Goal: Task Accomplishment & Management: Manage account settings

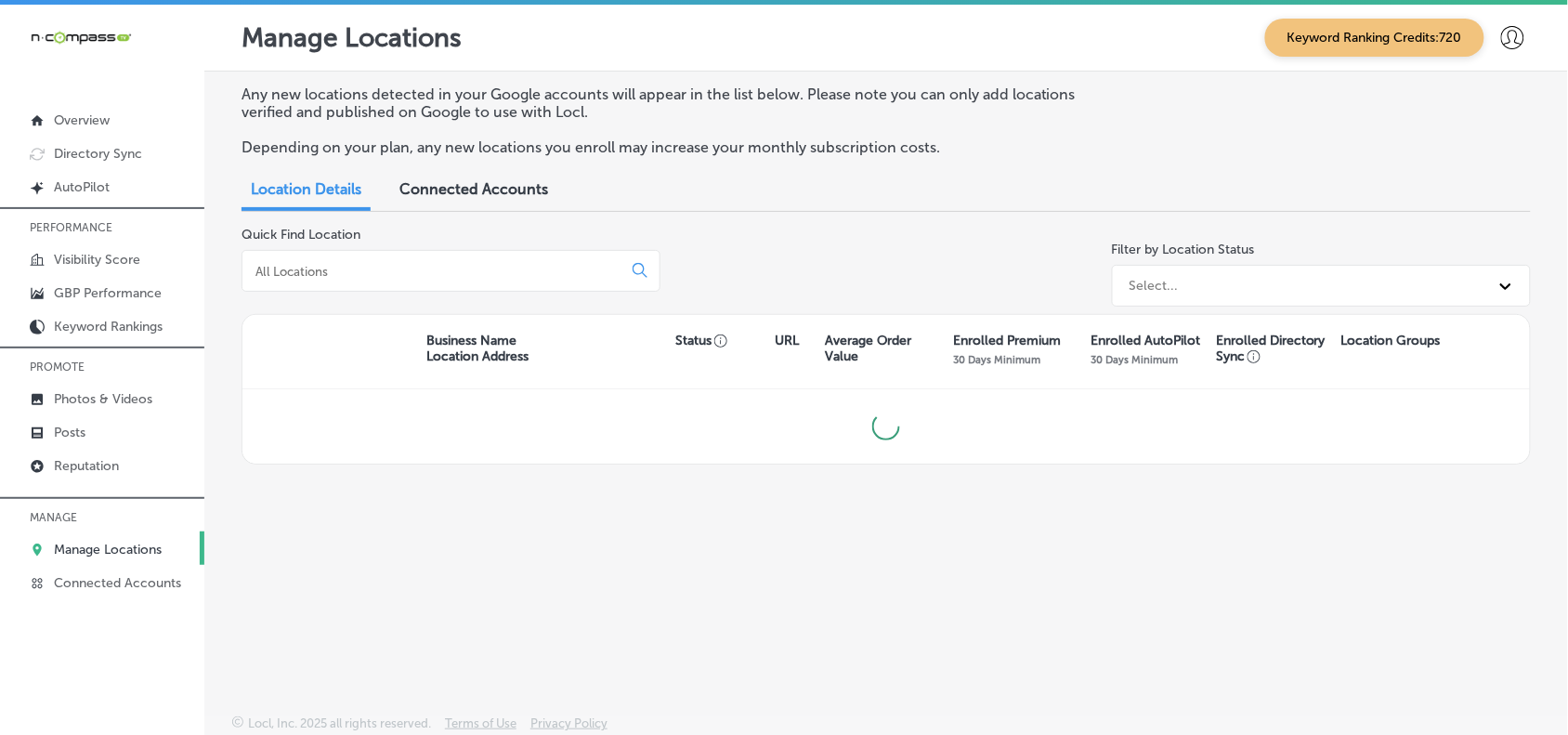
click at [405, 276] on input at bounding box center [436, 271] width 364 height 17
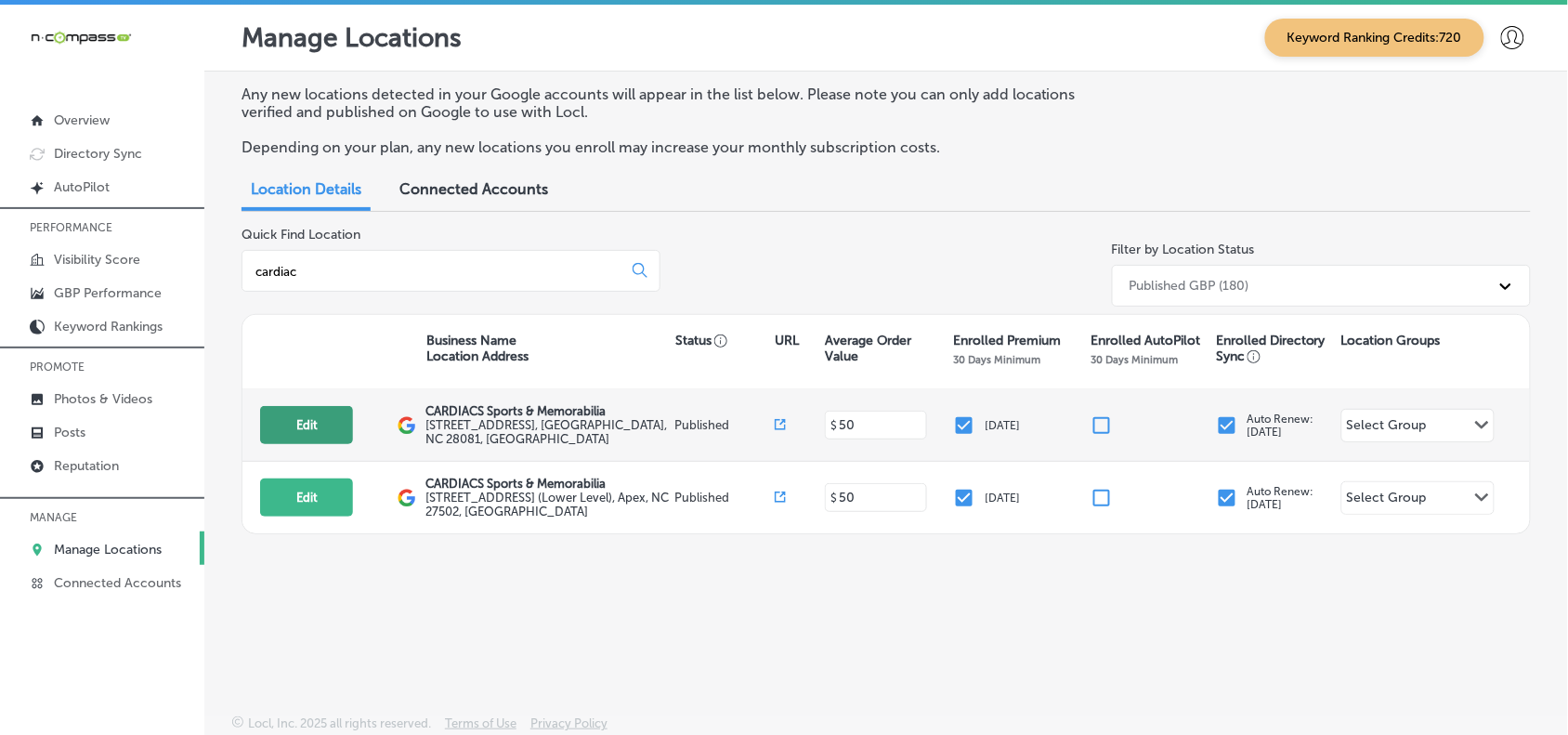
type input "cardiac"
click at [309, 418] on button "Edit" at bounding box center [305, 425] width 93 height 38
select select "US"
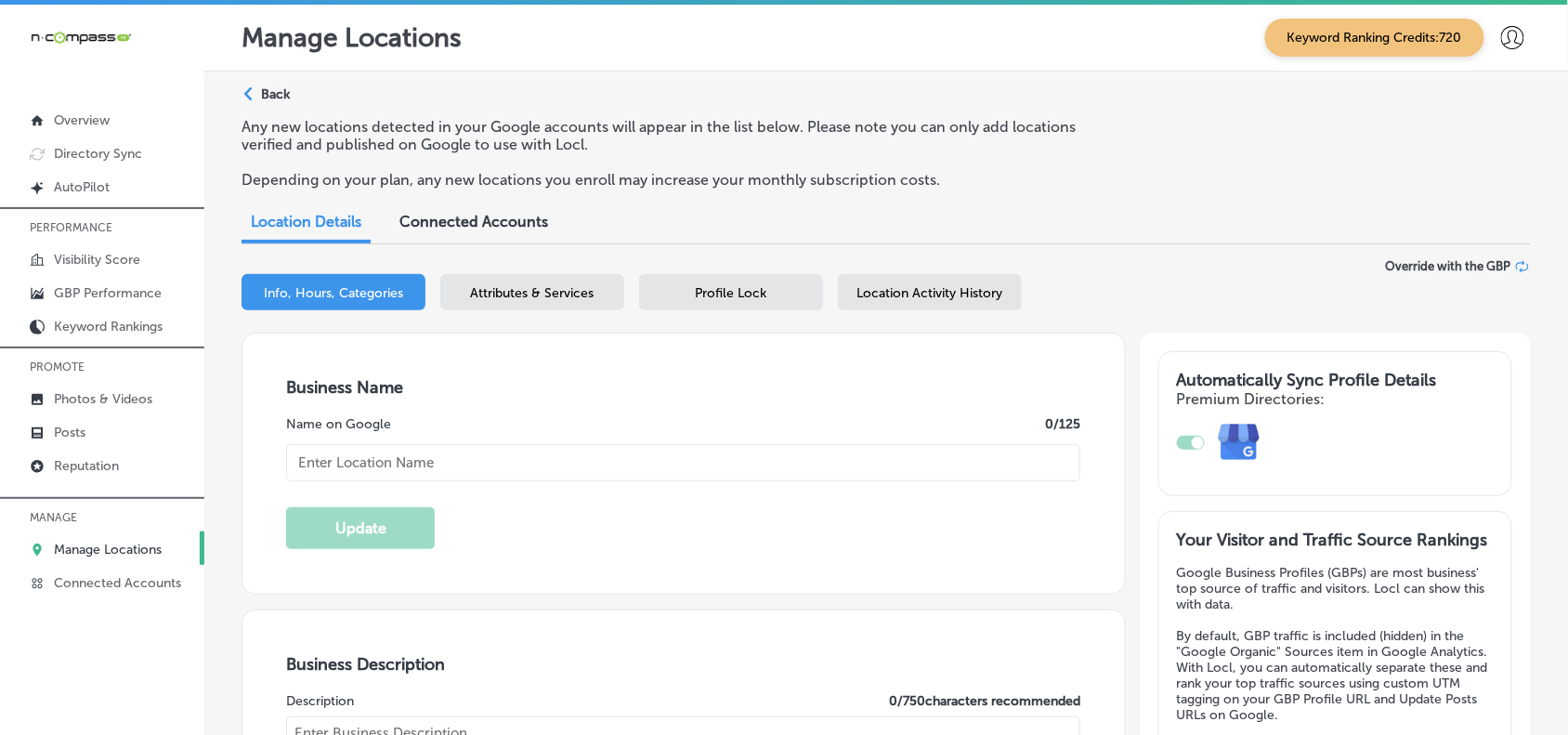
type input "CARDIACS Sports & Memorabilia"
type input "[STREET_ADDRESS]"
type input "Kannapolis"
type input "28081"
type input "US"
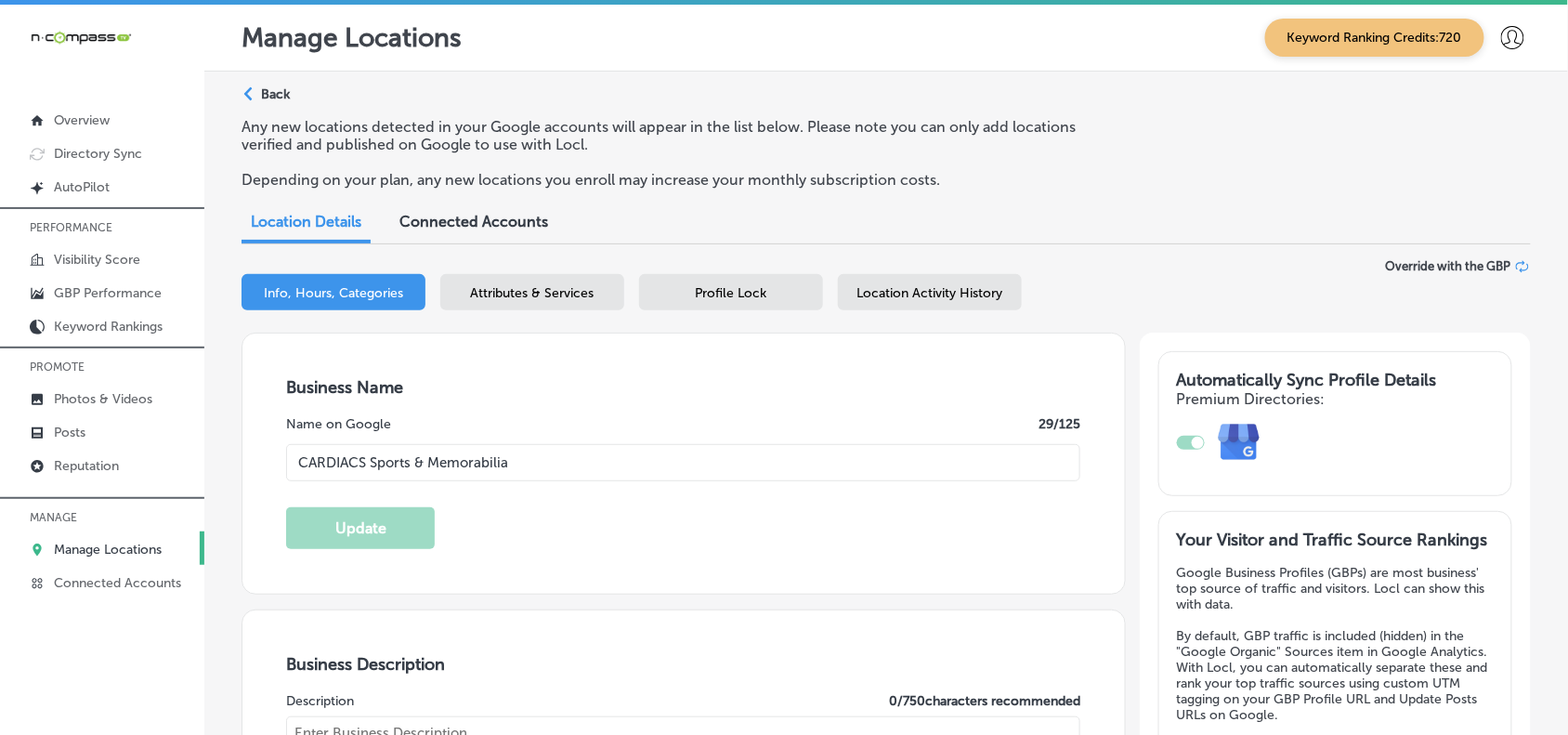
type input "[URL][DOMAIN_NAME]"
type textarea "CARDIACS Sports & Memorabilia is your premier destination for sports cards, mem…"
checkbox input "true"
type input "[PHONE_NUMBER]"
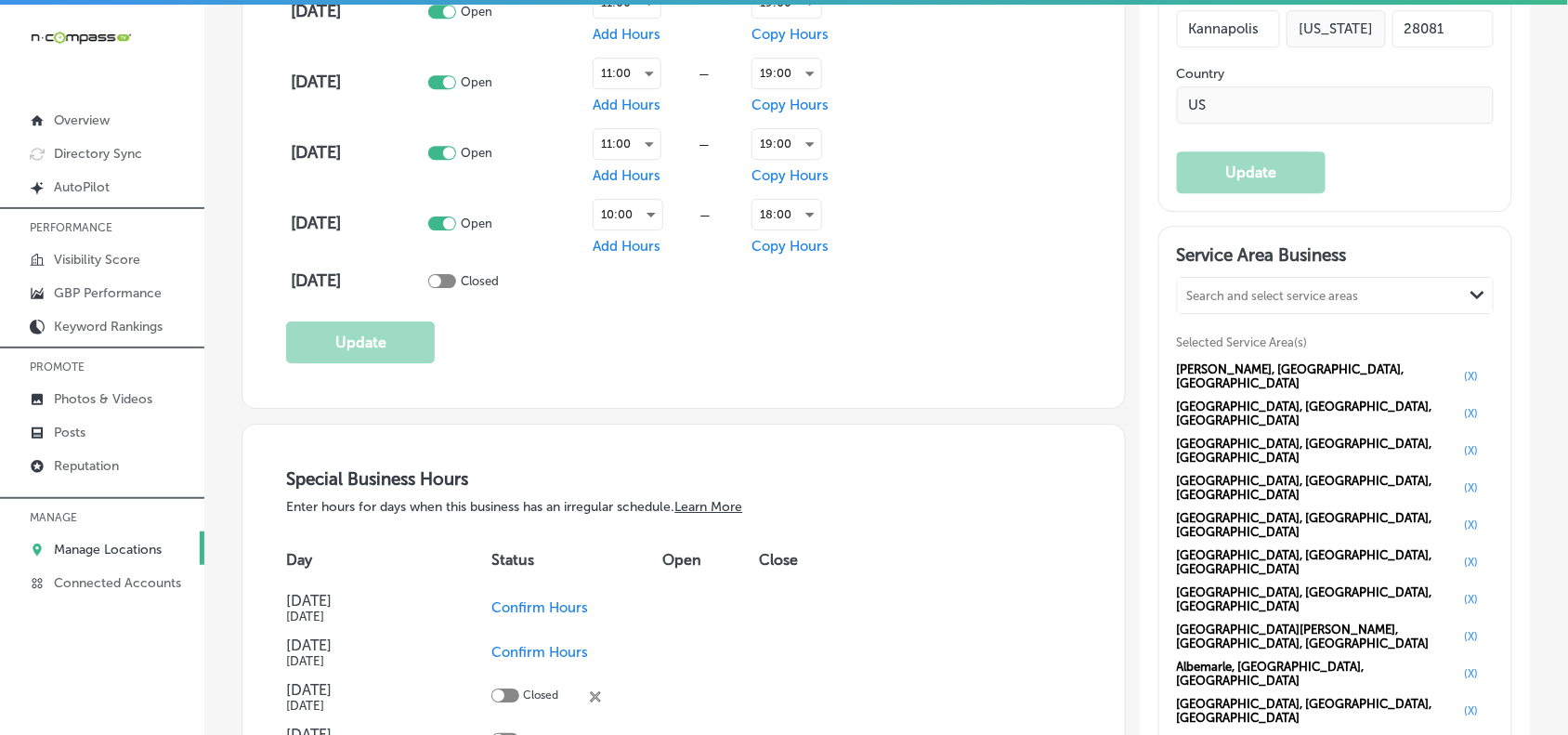
scroll to position [1742, 0]
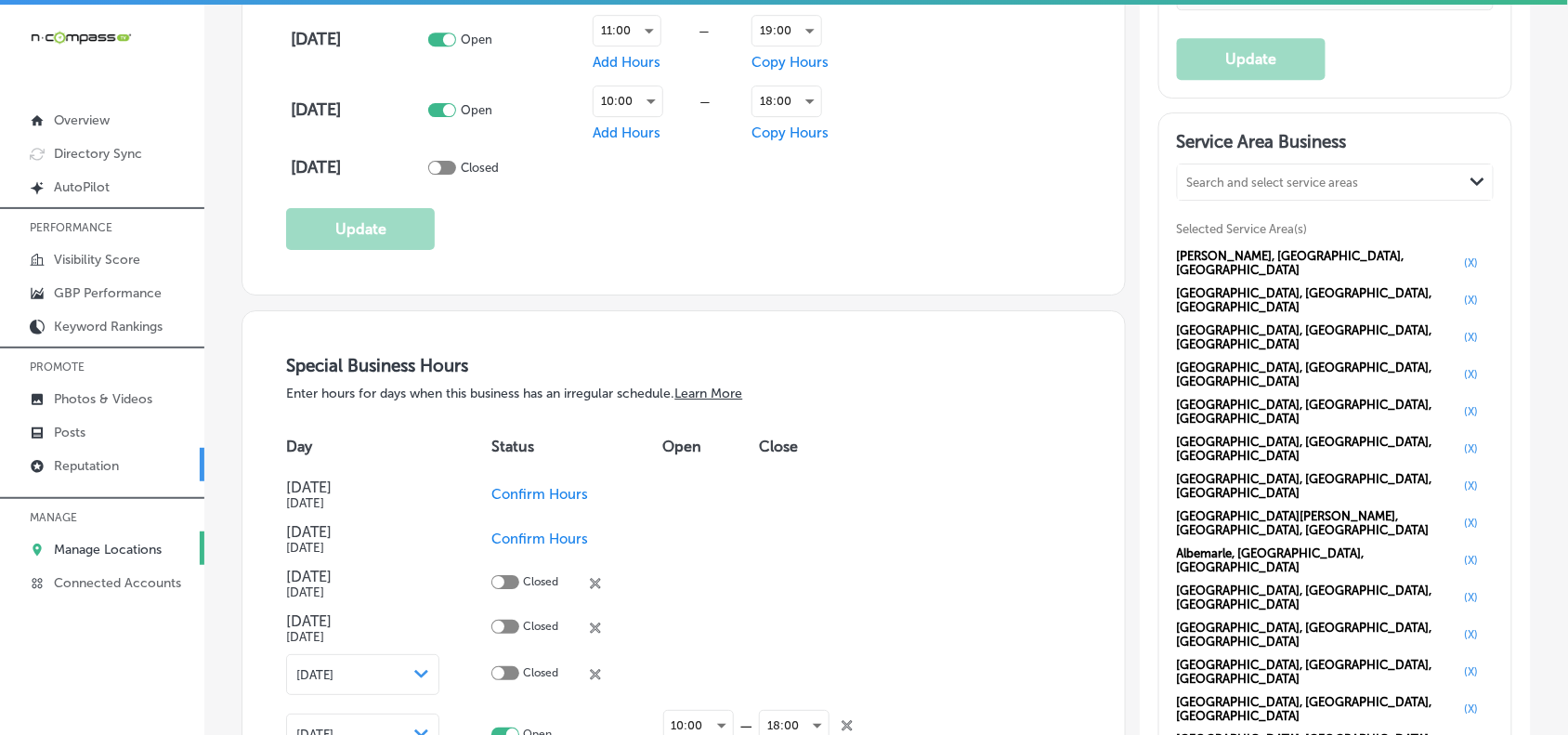
click at [72, 473] on p "Reputation" at bounding box center [86, 465] width 65 height 16
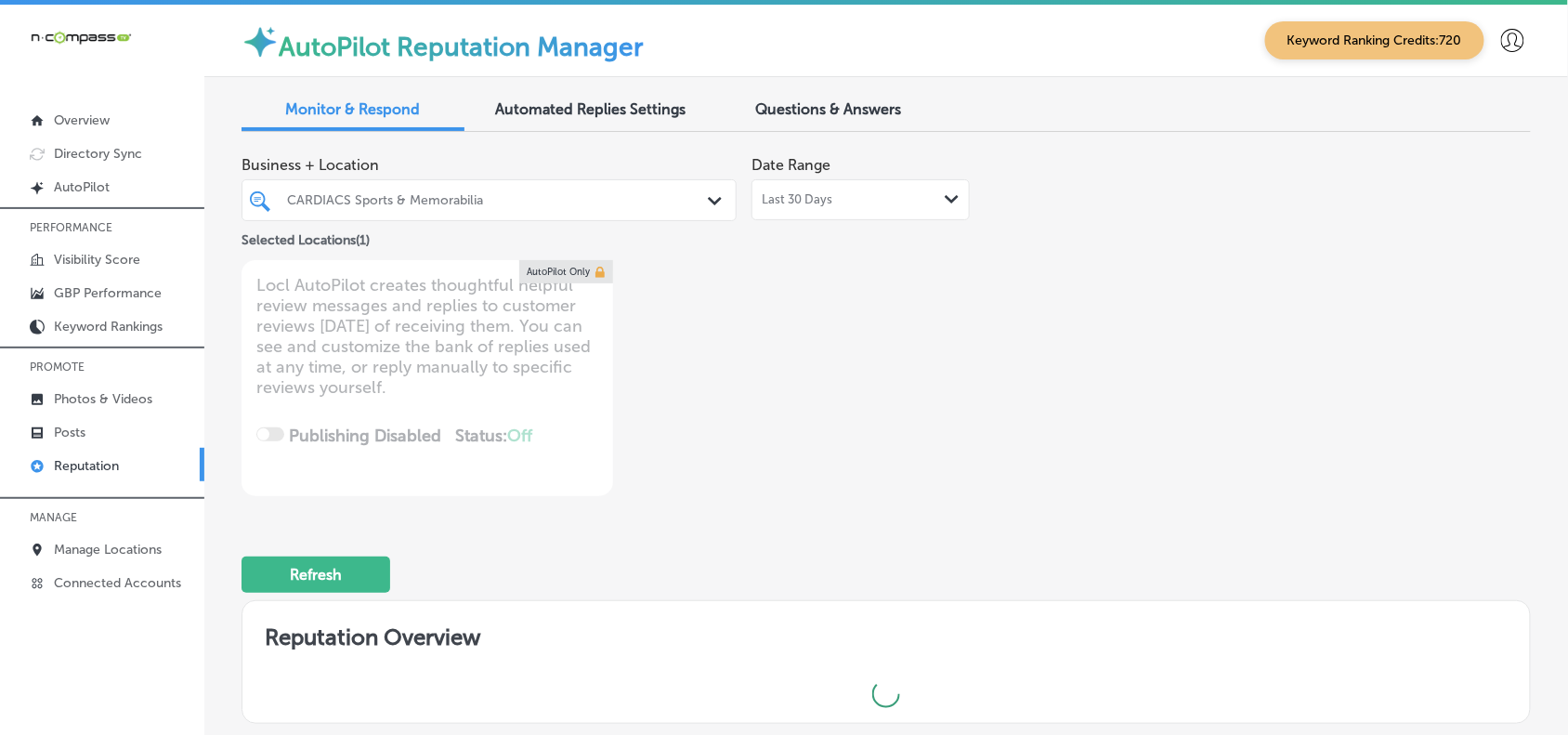
type textarea "x"
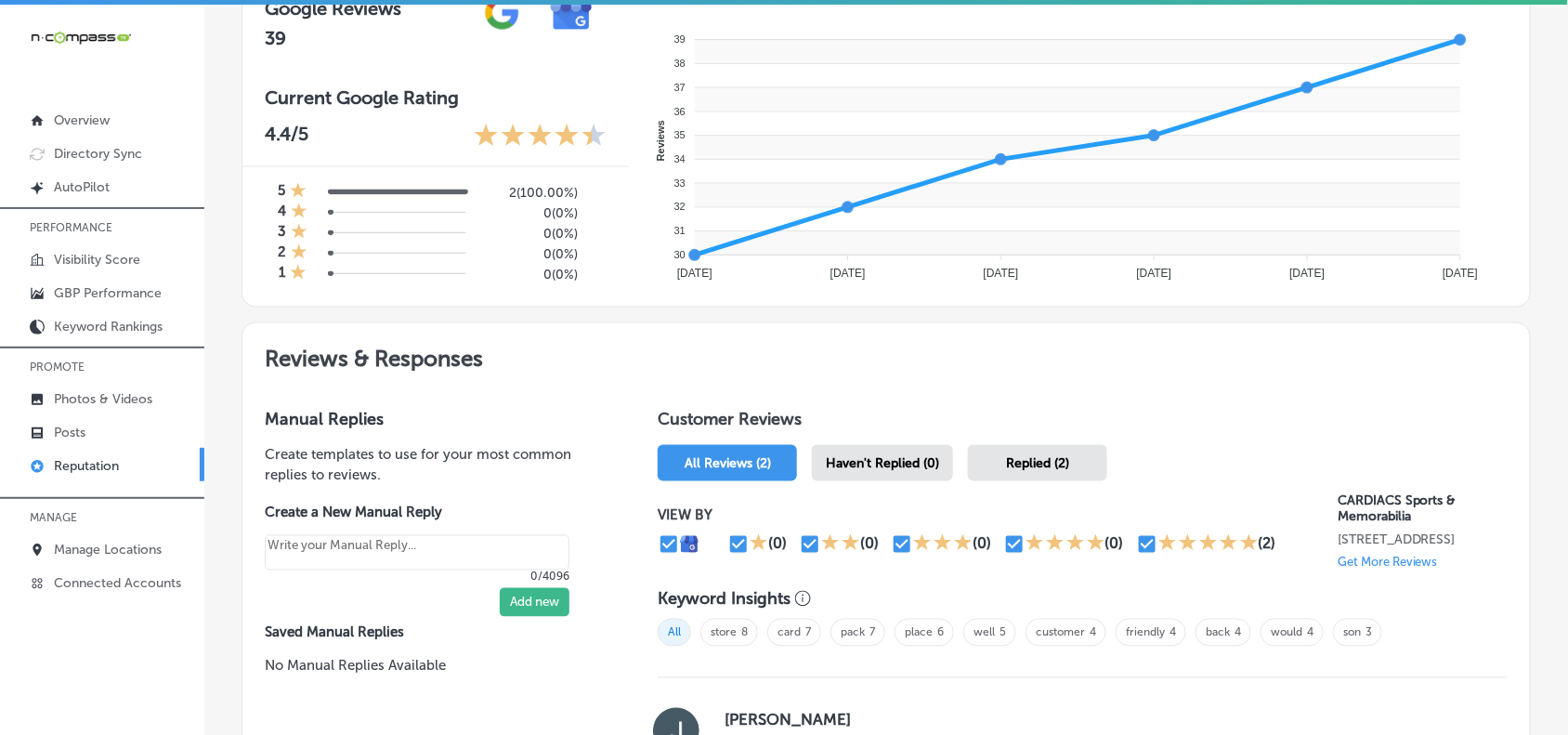
scroll to position [696, 0]
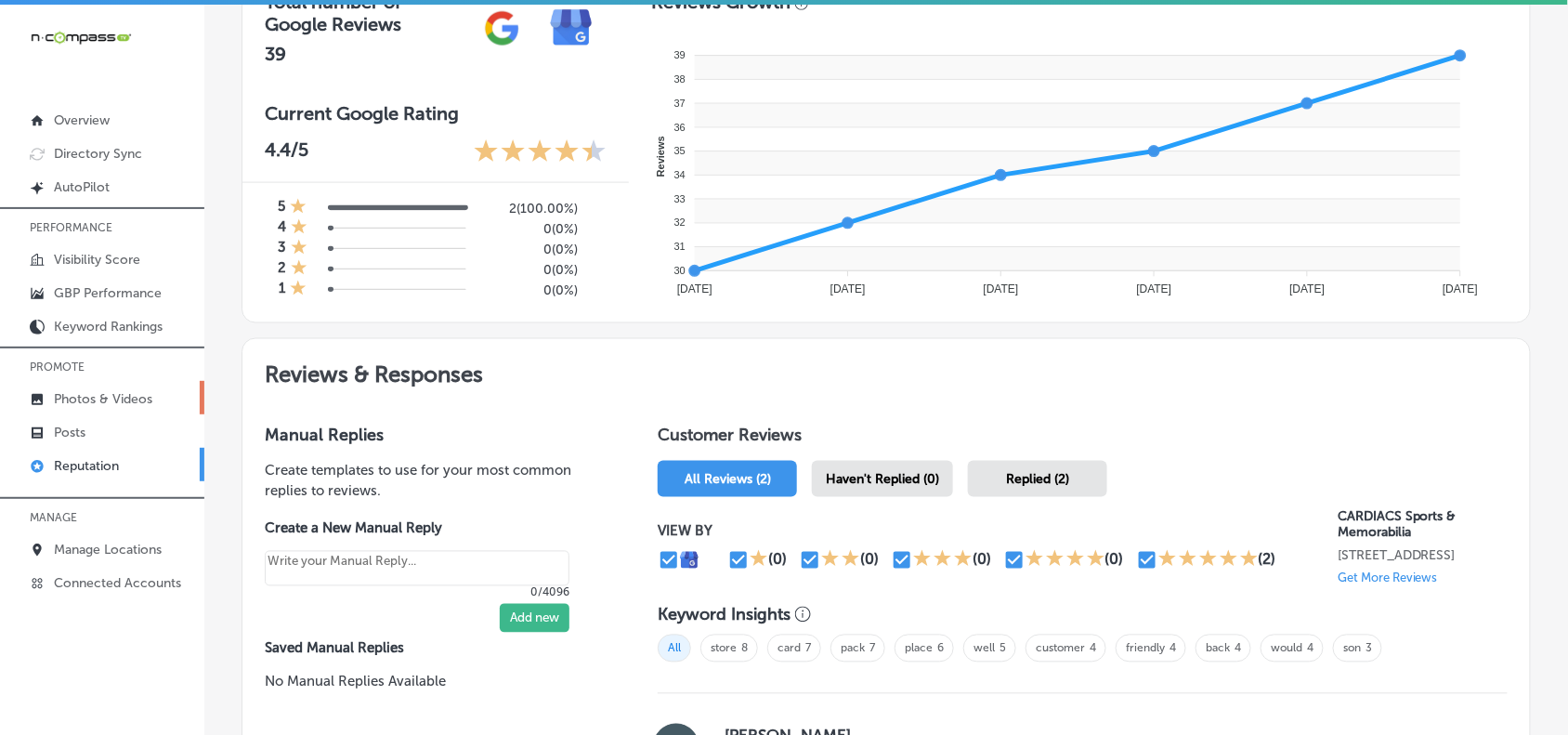
click at [79, 401] on p "Photos & Videos" at bounding box center [102, 399] width 98 height 16
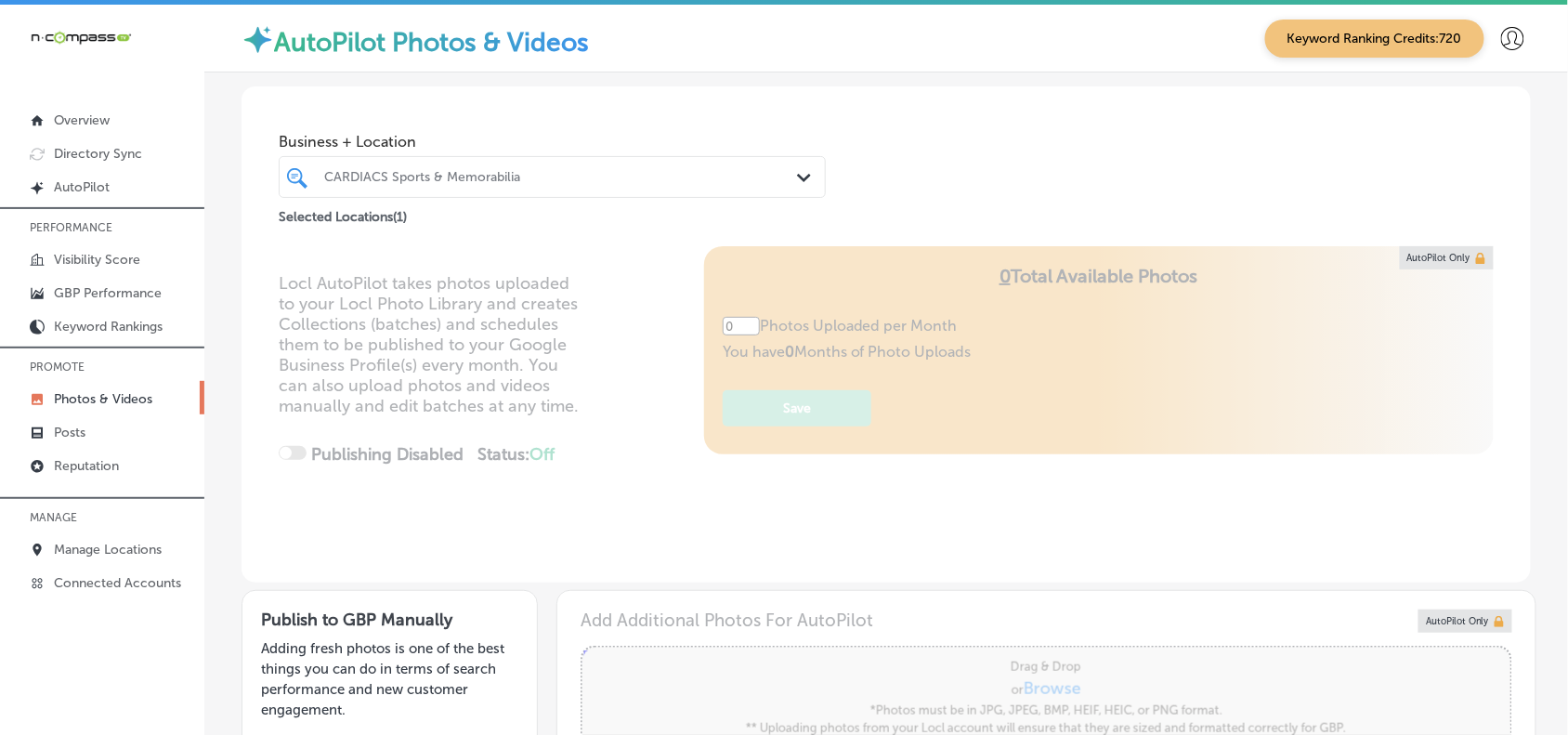
type input "5"
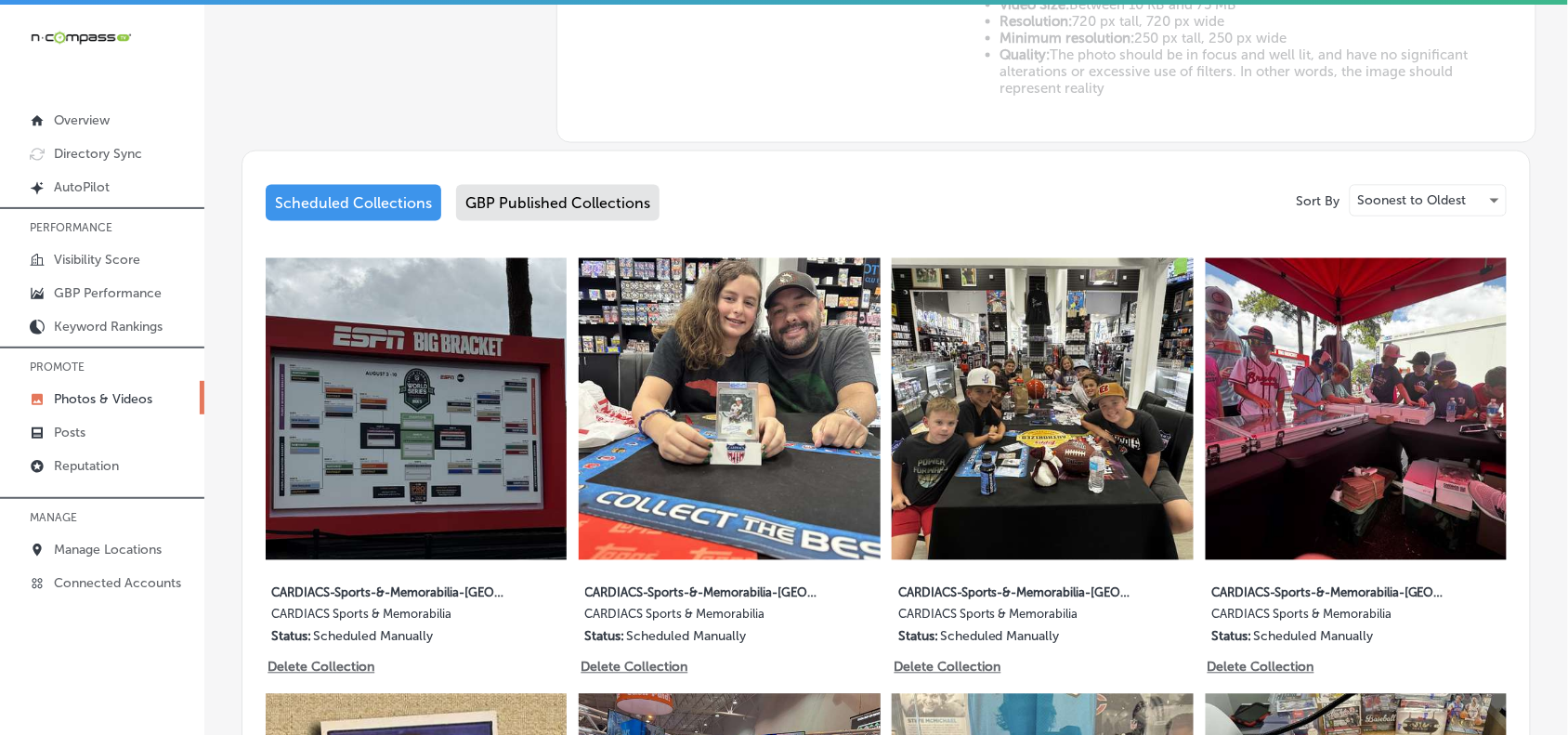
scroll to position [813, 0]
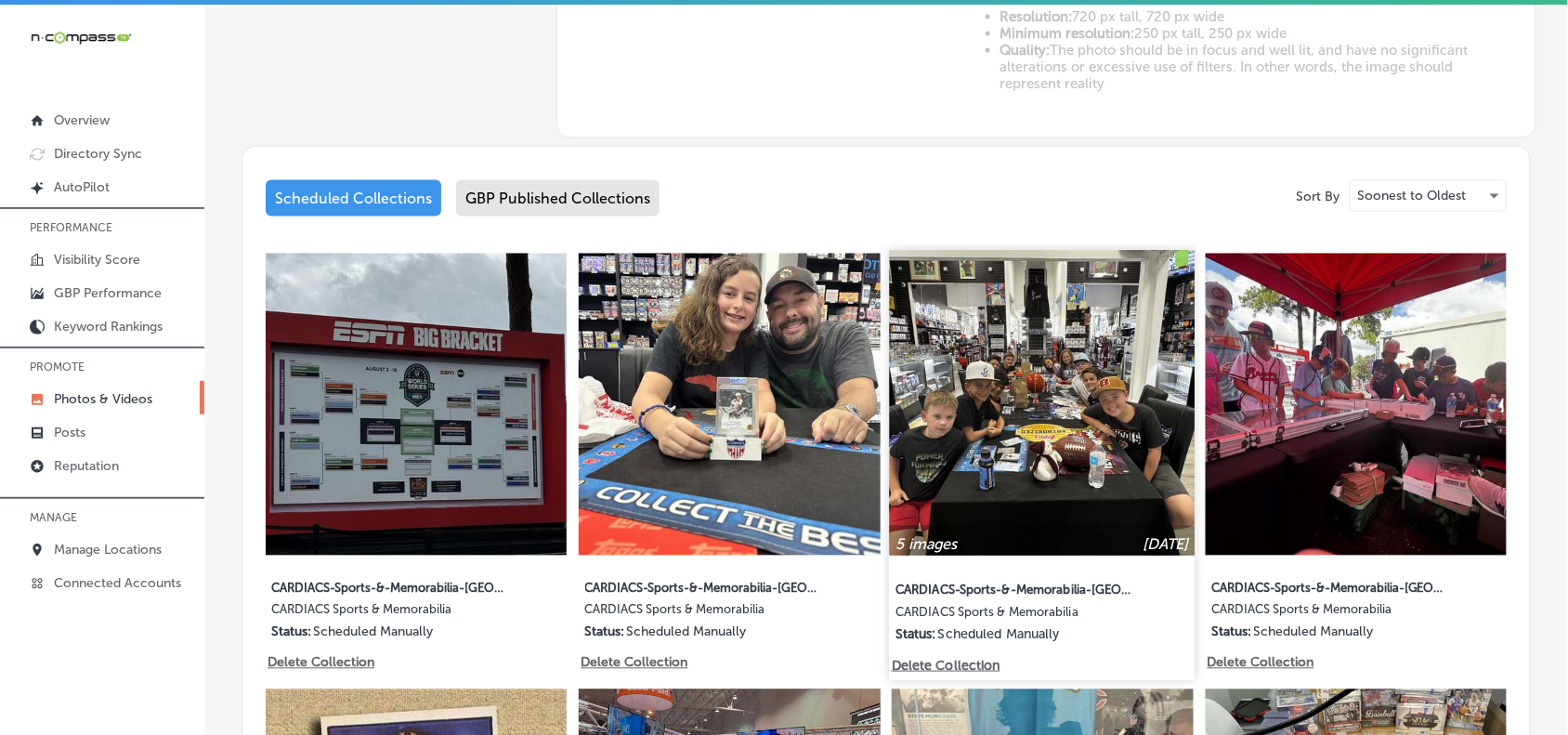
click at [957, 451] on img at bounding box center [1042, 403] width 305 height 305
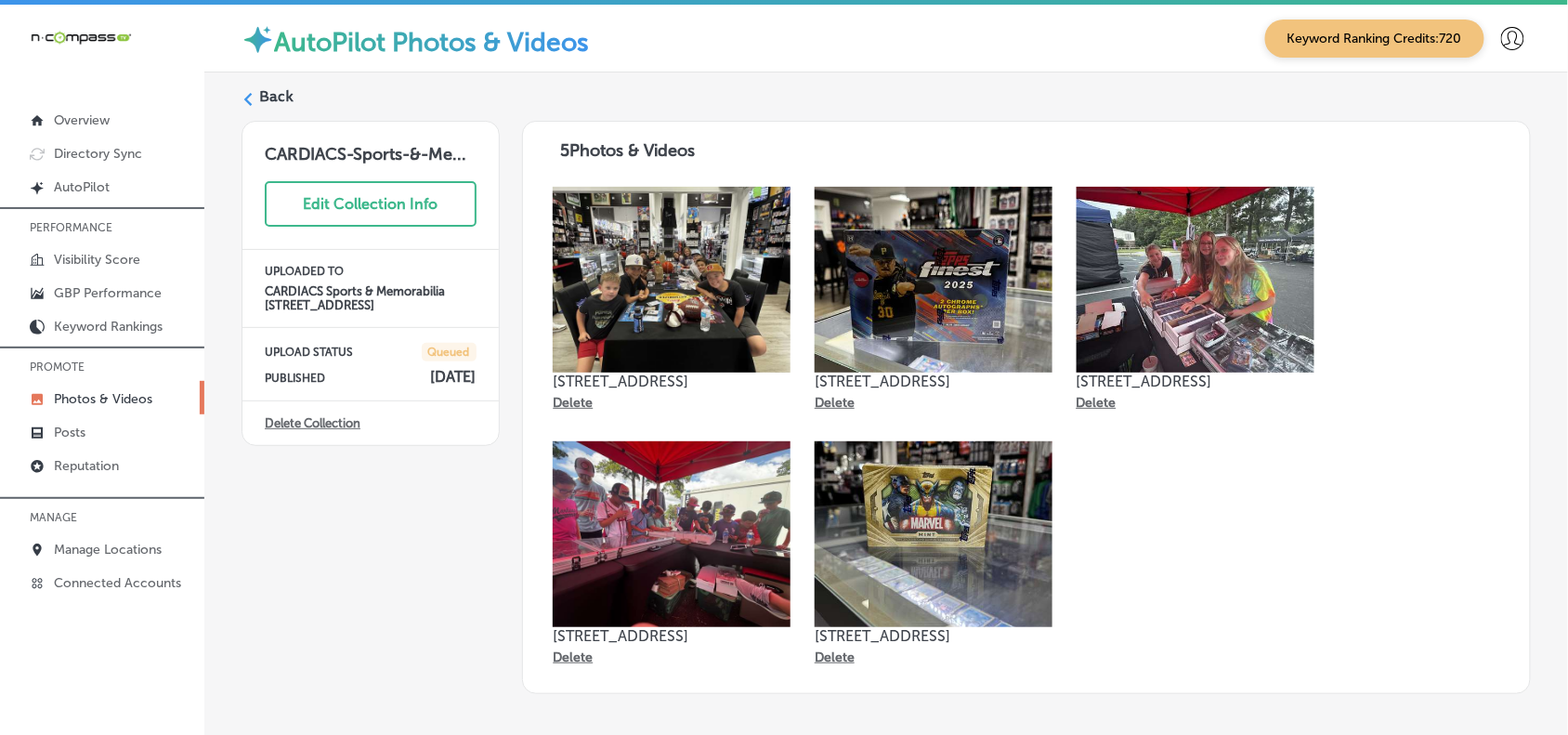
click at [259, 99] on label "Back" at bounding box center [276, 96] width 35 height 21
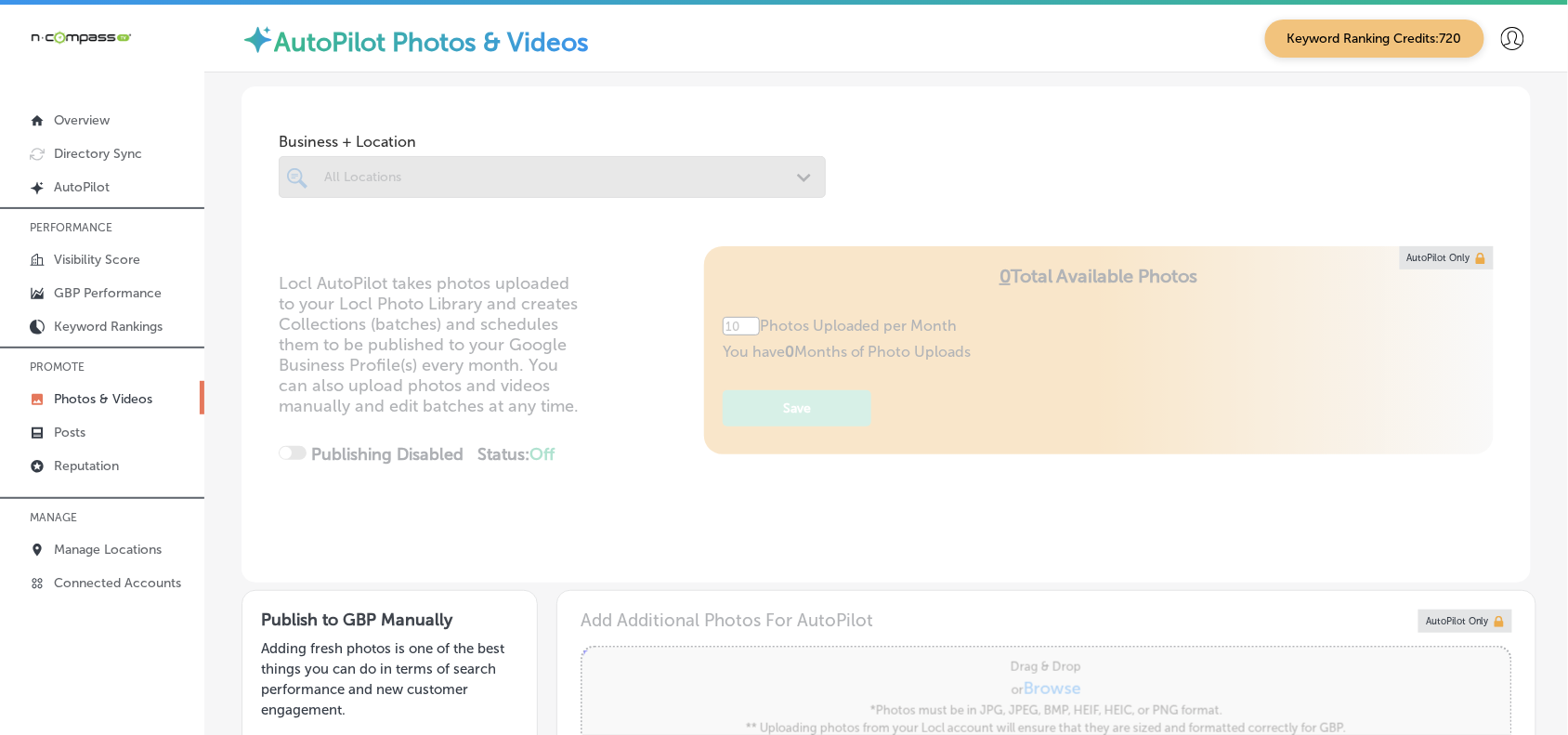
type input "5"
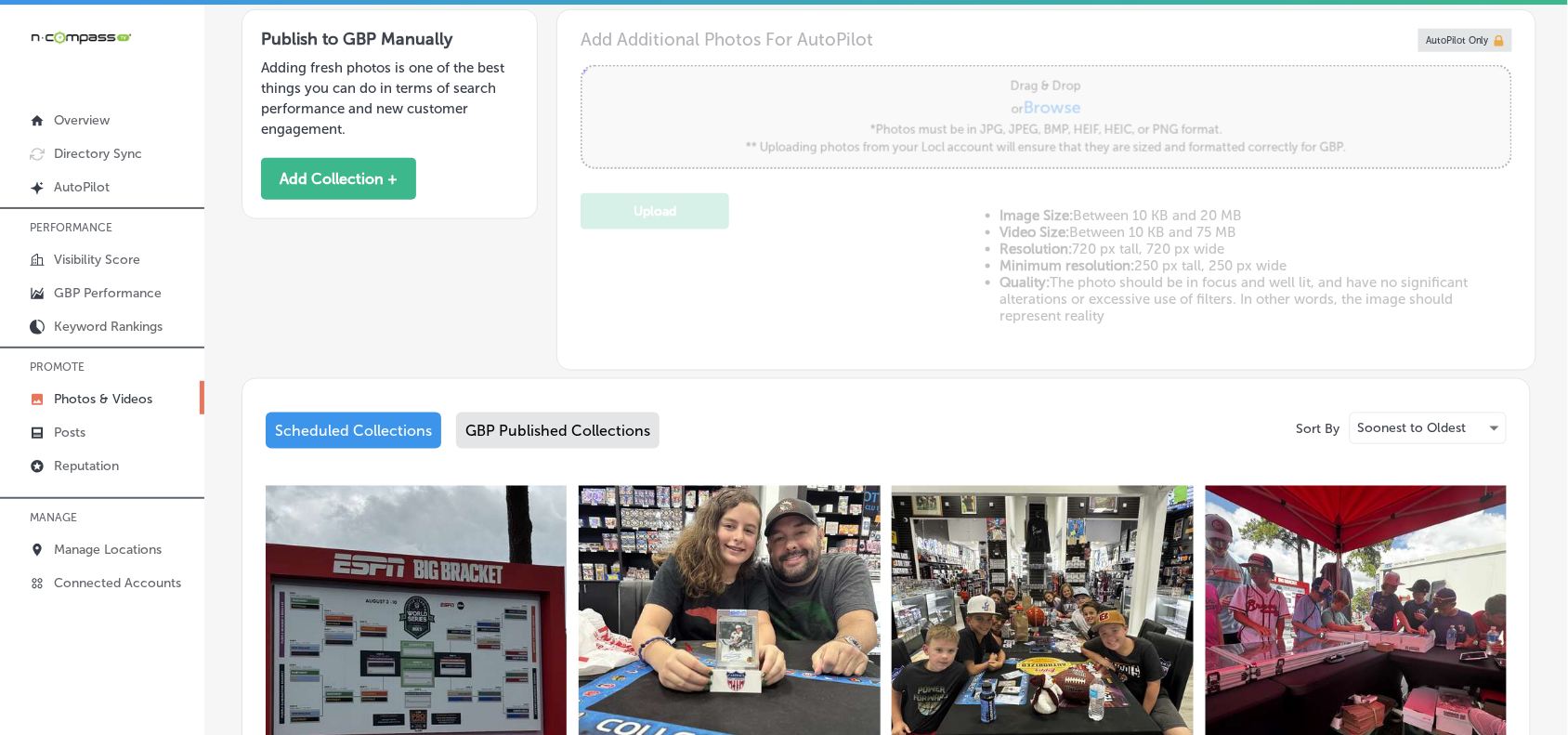
click at [569, 420] on div "GBP Published Collections" at bounding box center [557, 431] width 203 height 36
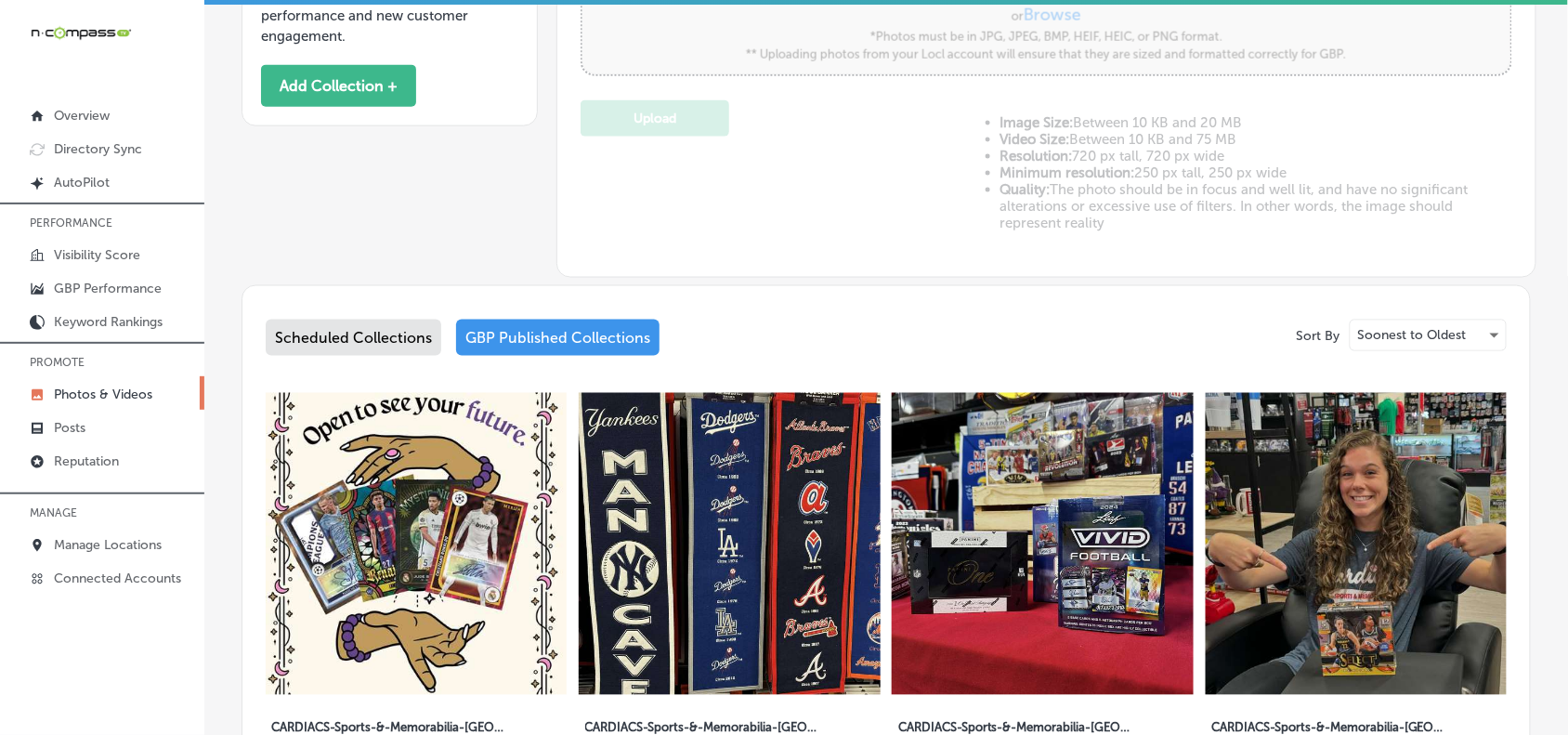
scroll to position [813, 0]
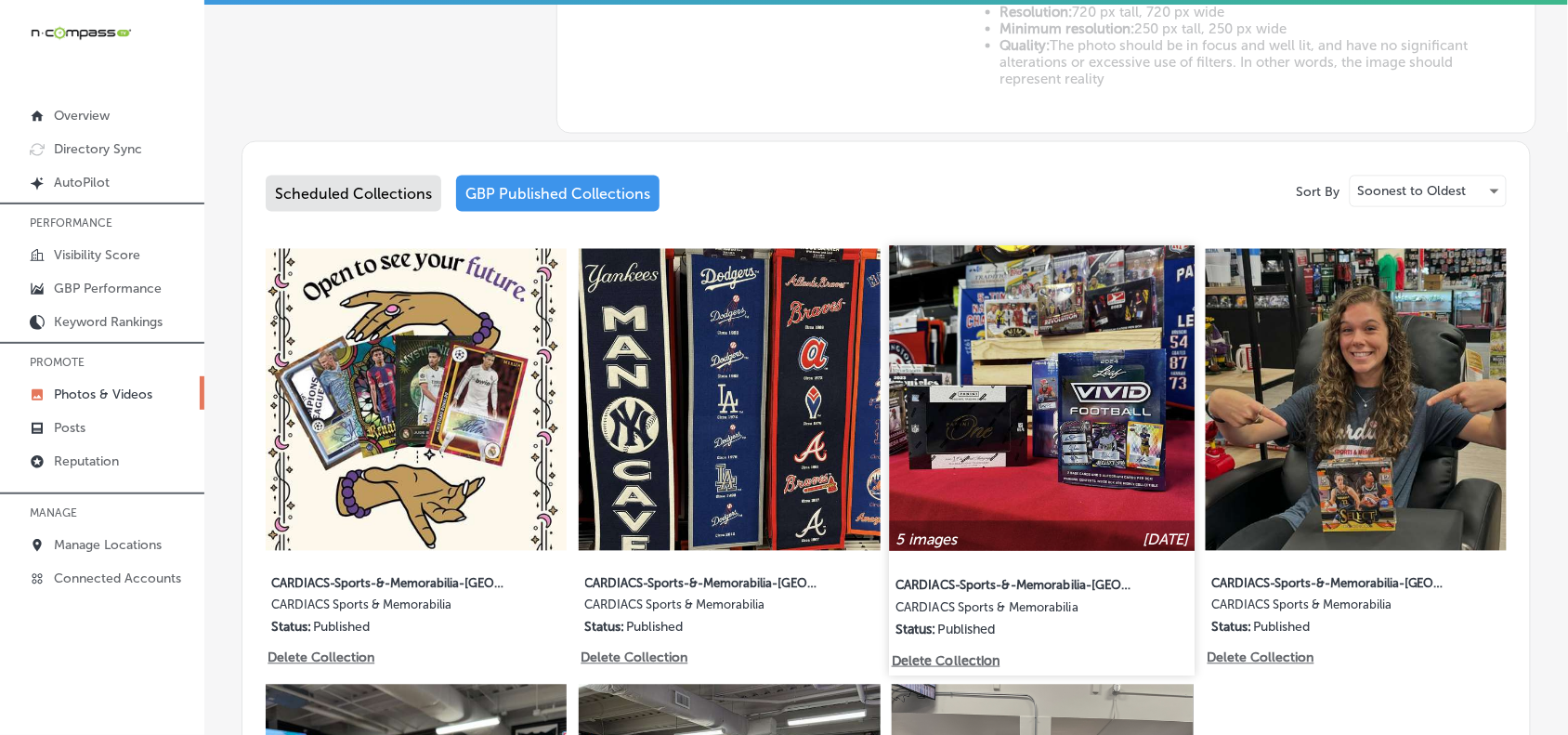
click at [992, 386] on img at bounding box center [1042, 398] width 305 height 305
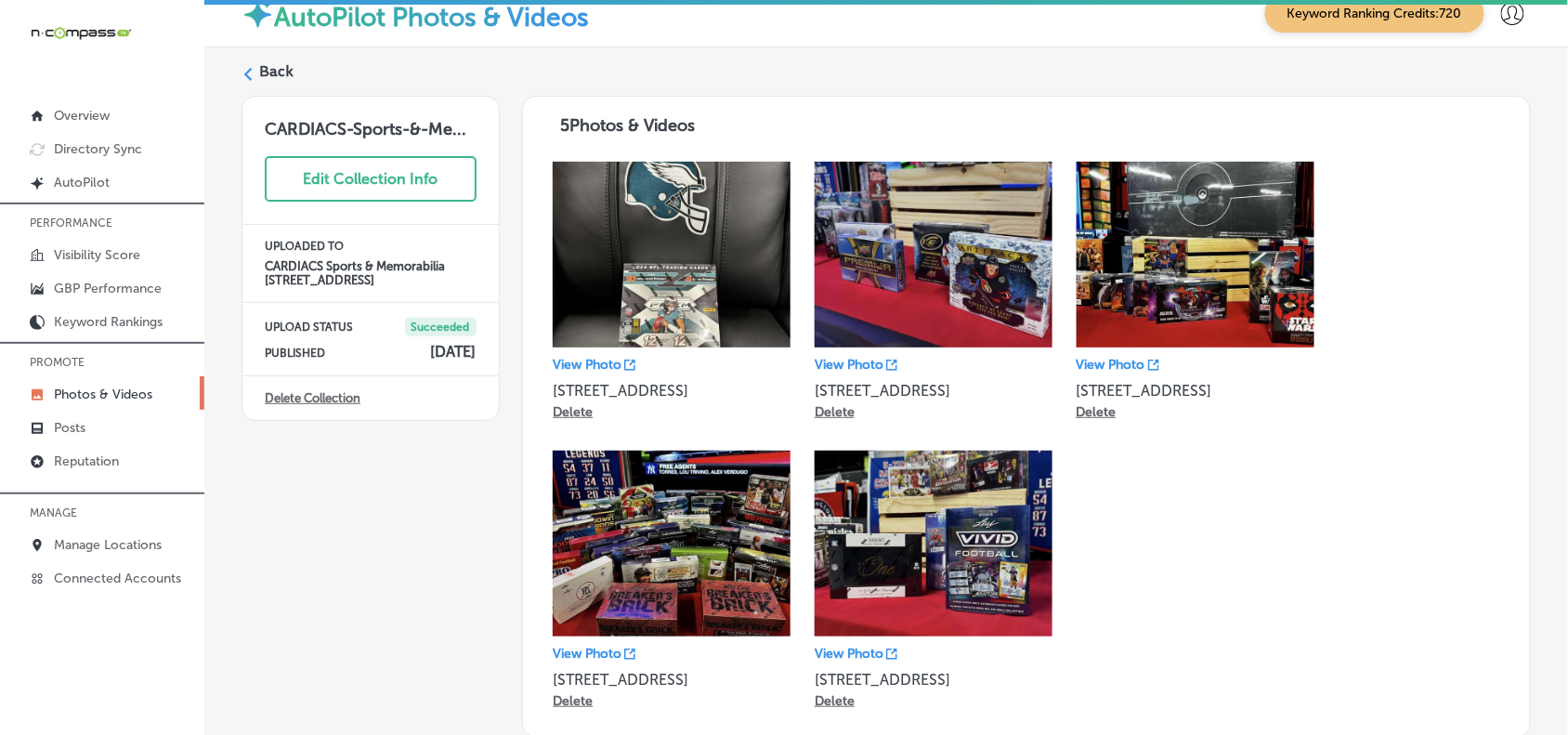
scroll to position [54, 0]
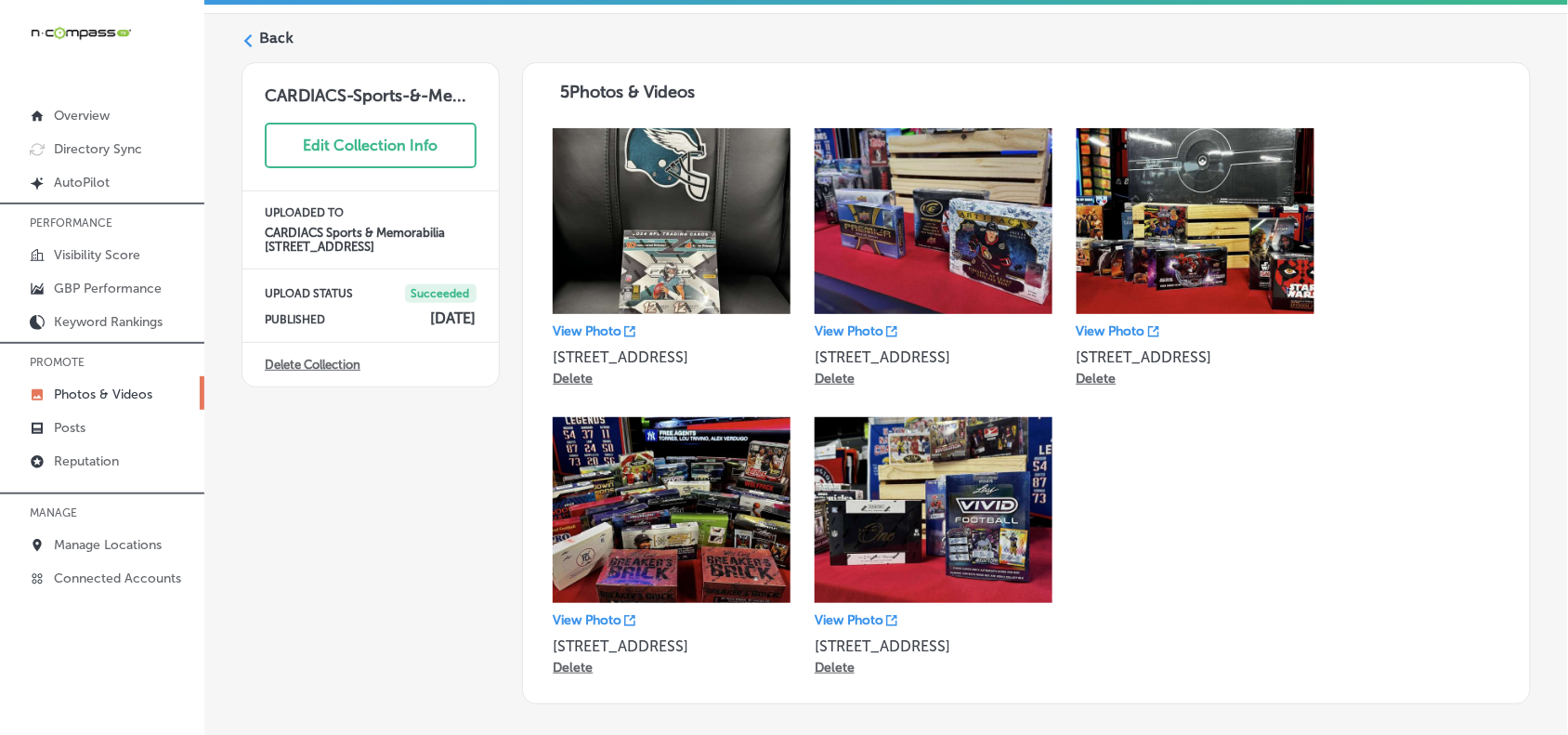
click at [245, 44] on icon at bounding box center [248, 41] width 13 height 13
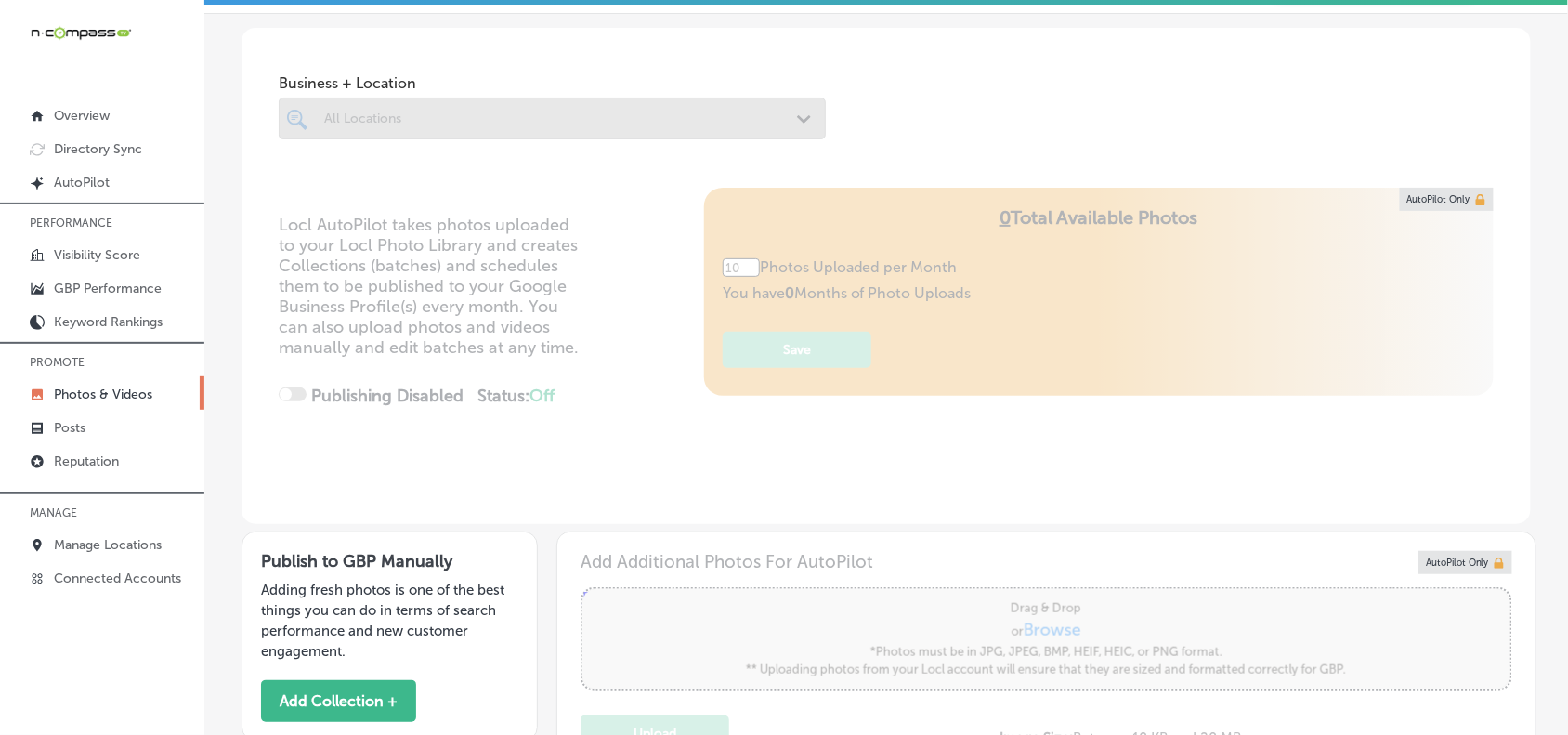
type input "5"
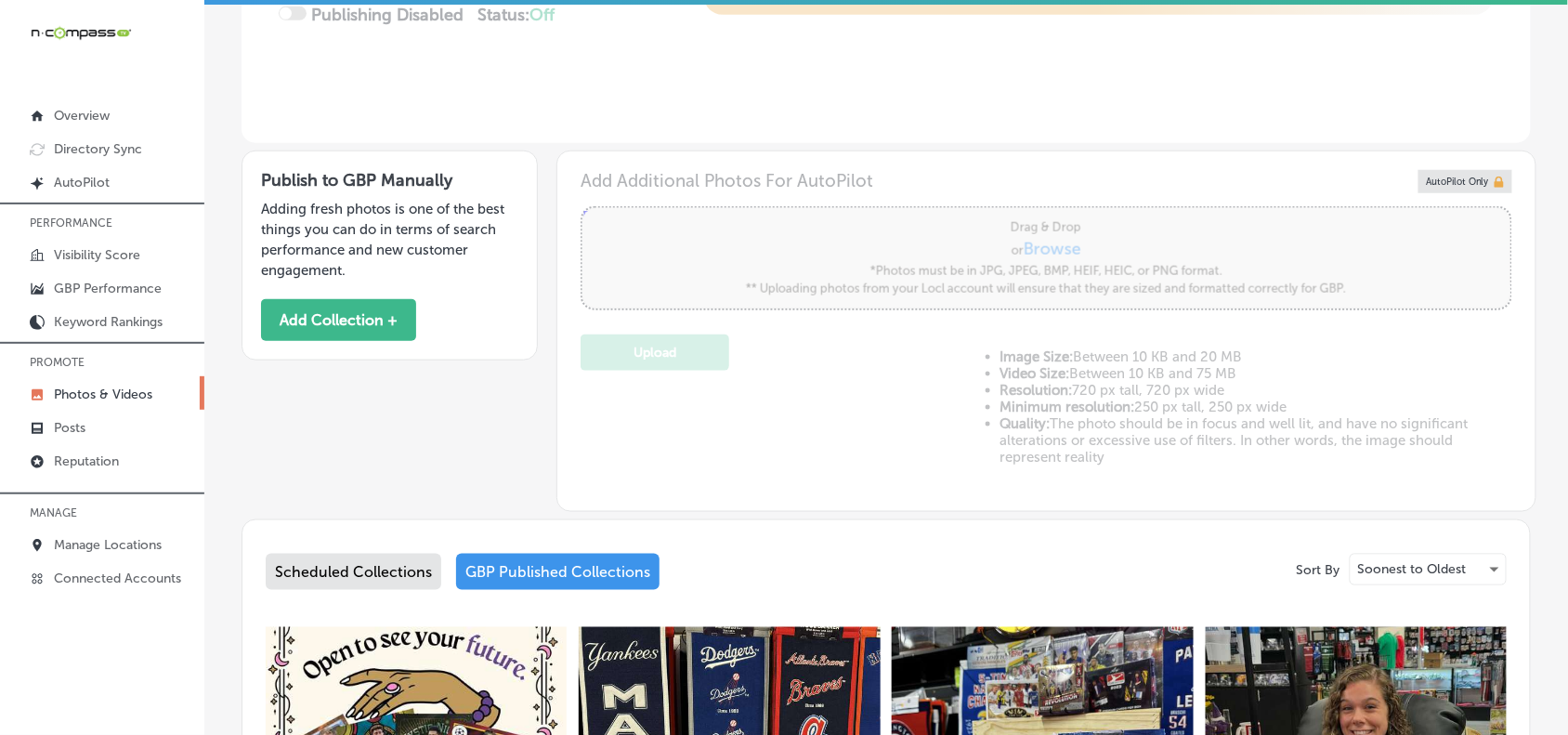
scroll to position [750, 0]
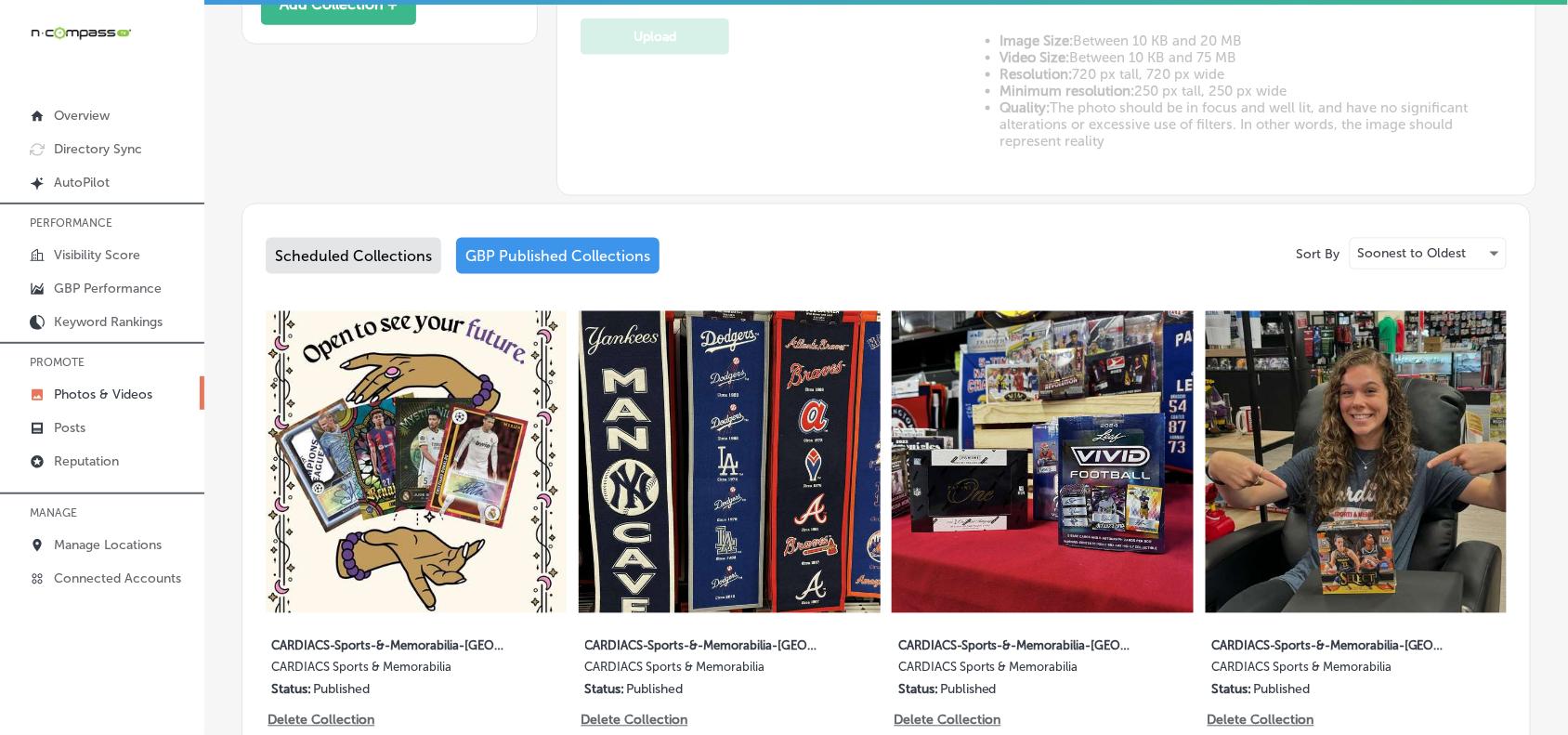
click at [749, 466] on img at bounding box center [729, 461] width 301 height 301
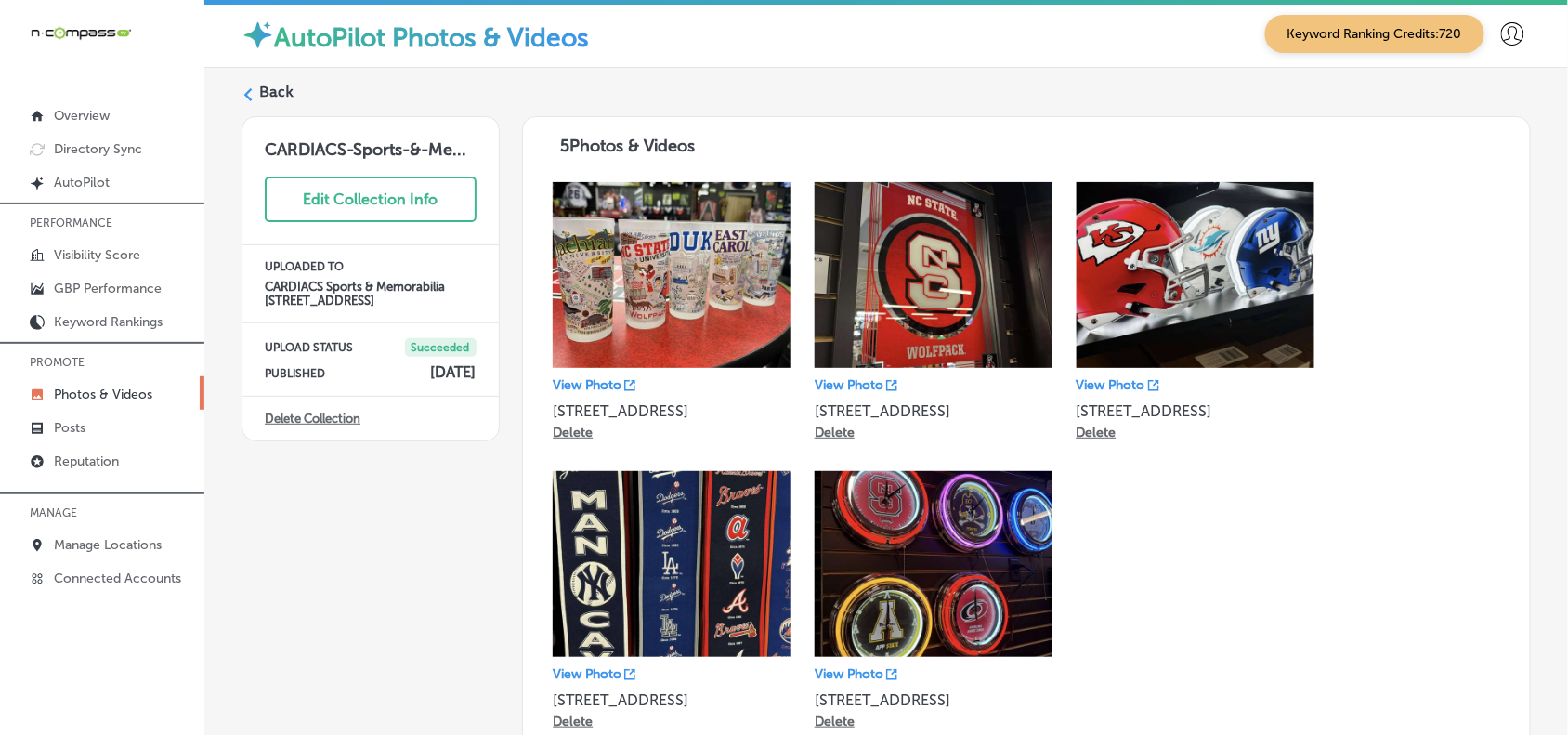
click at [256, 87] on div "Back" at bounding box center [886, 98] width 1289 height 35
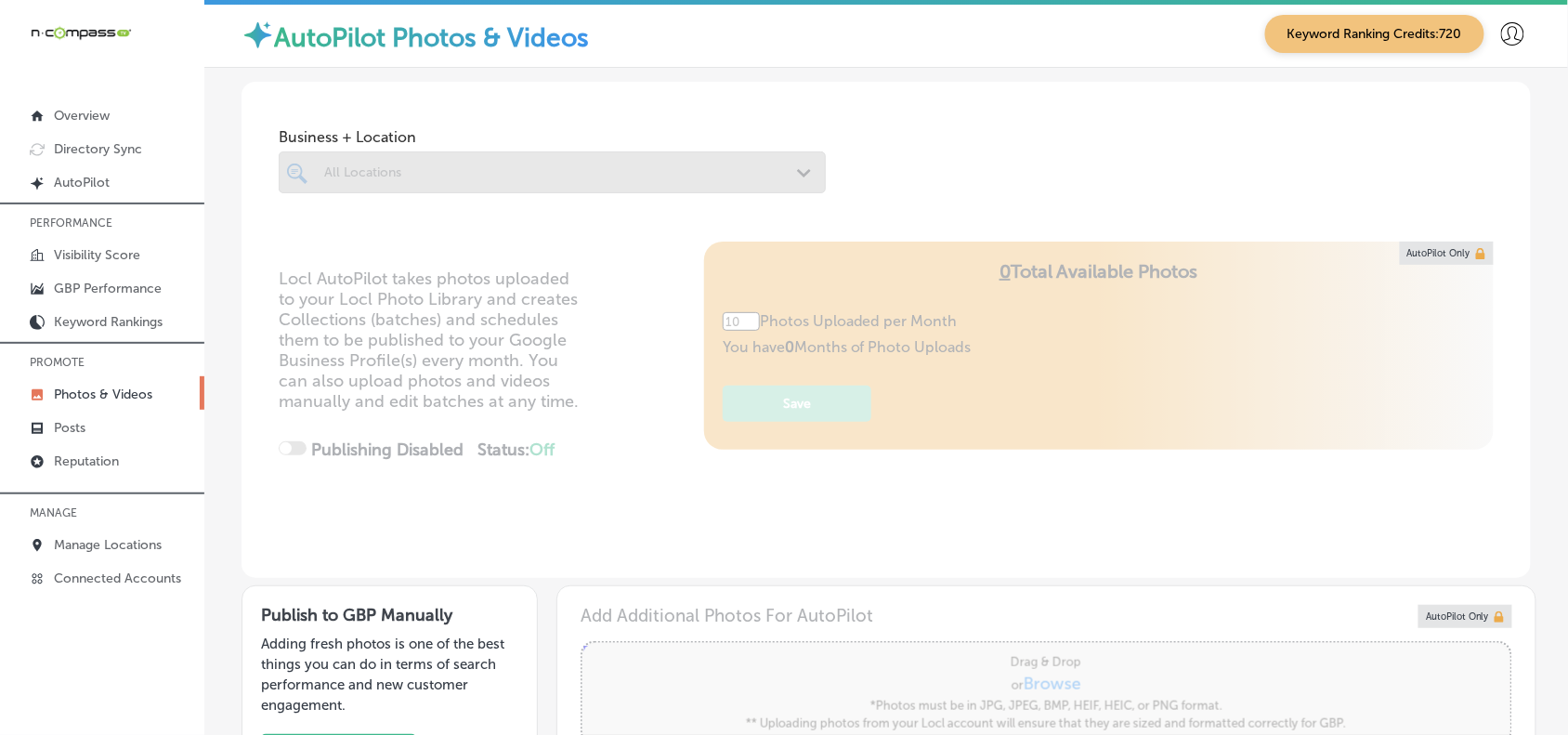
type input "5"
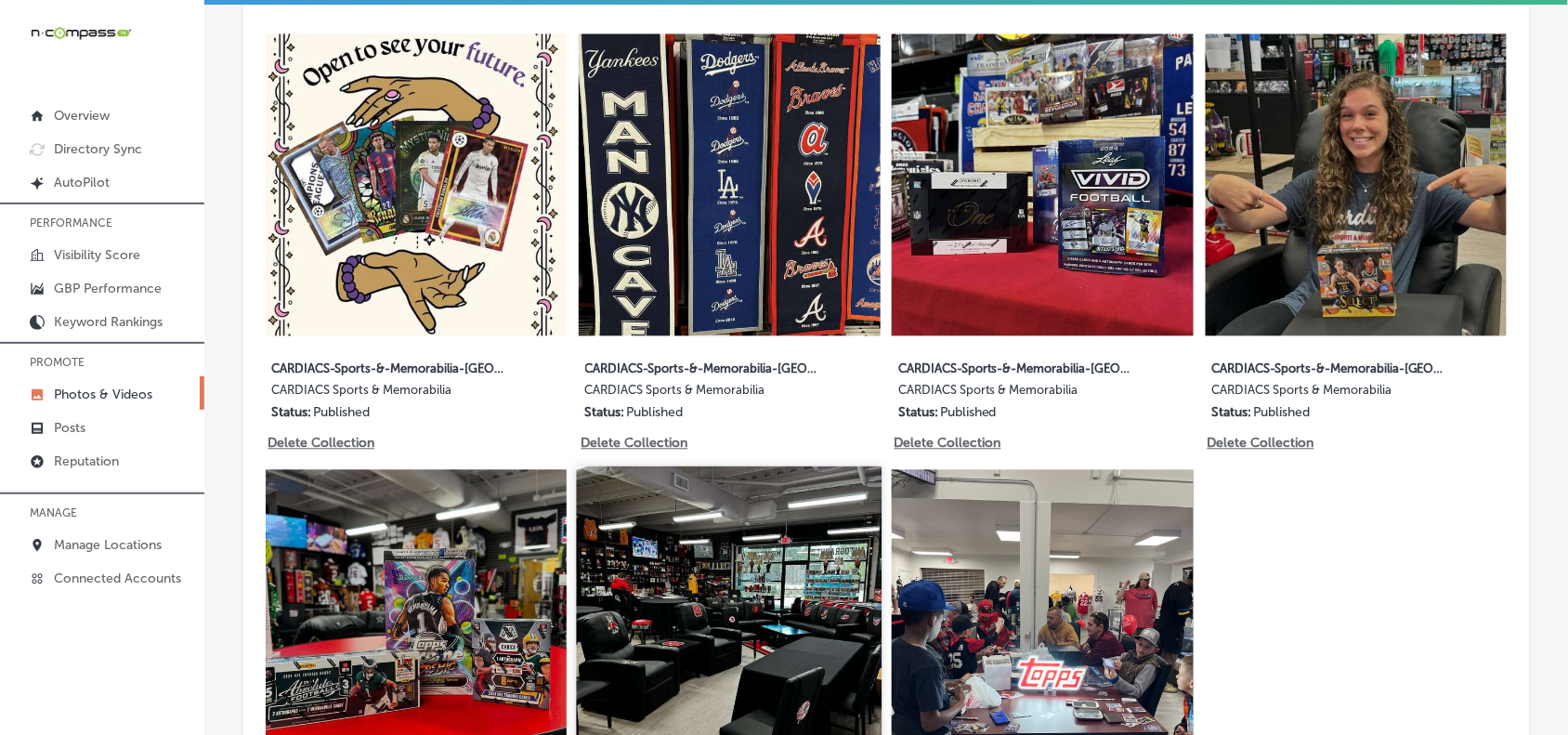
scroll to position [1044, 0]
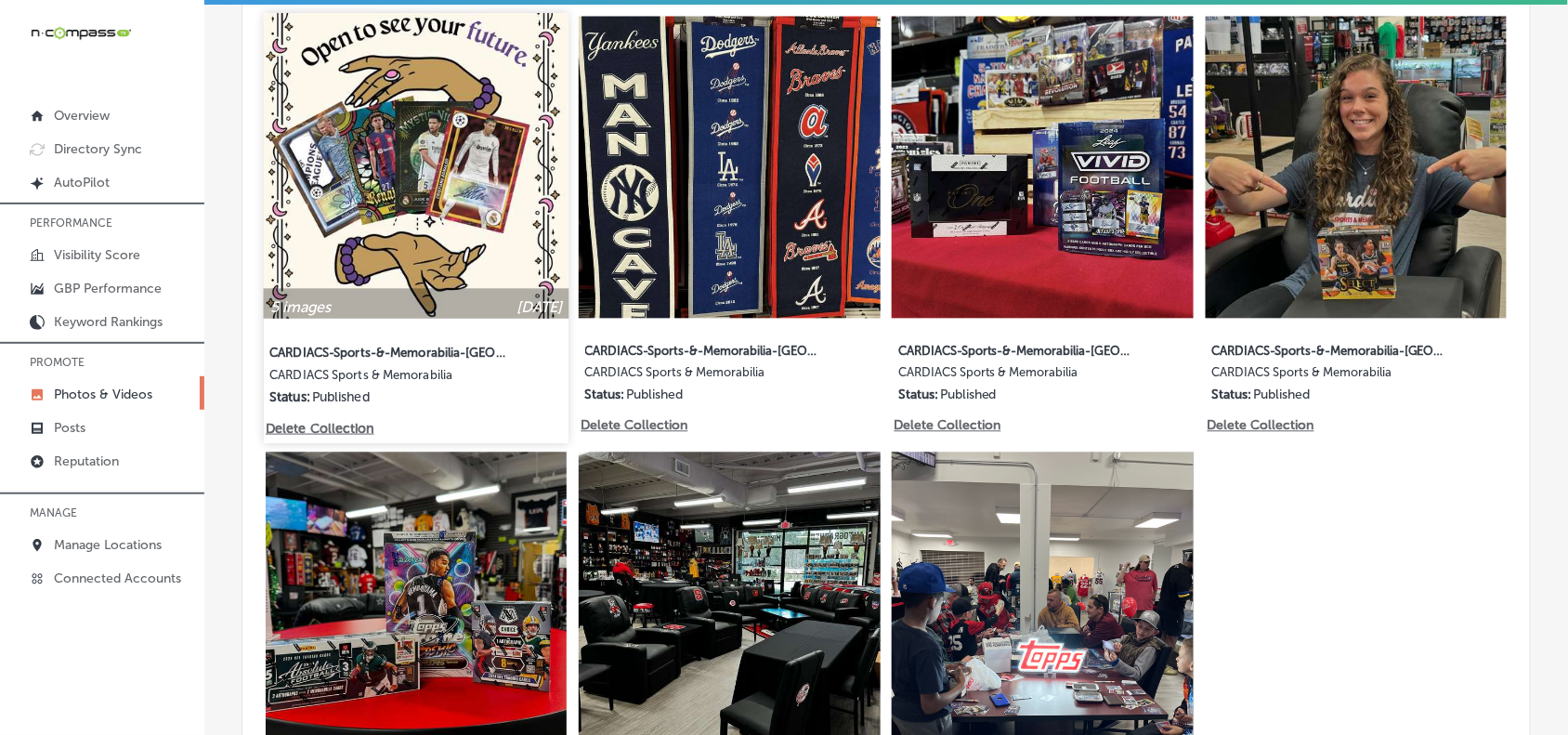
click at [397, 190] on img at bounding box center [416, 166] width 305 height 305
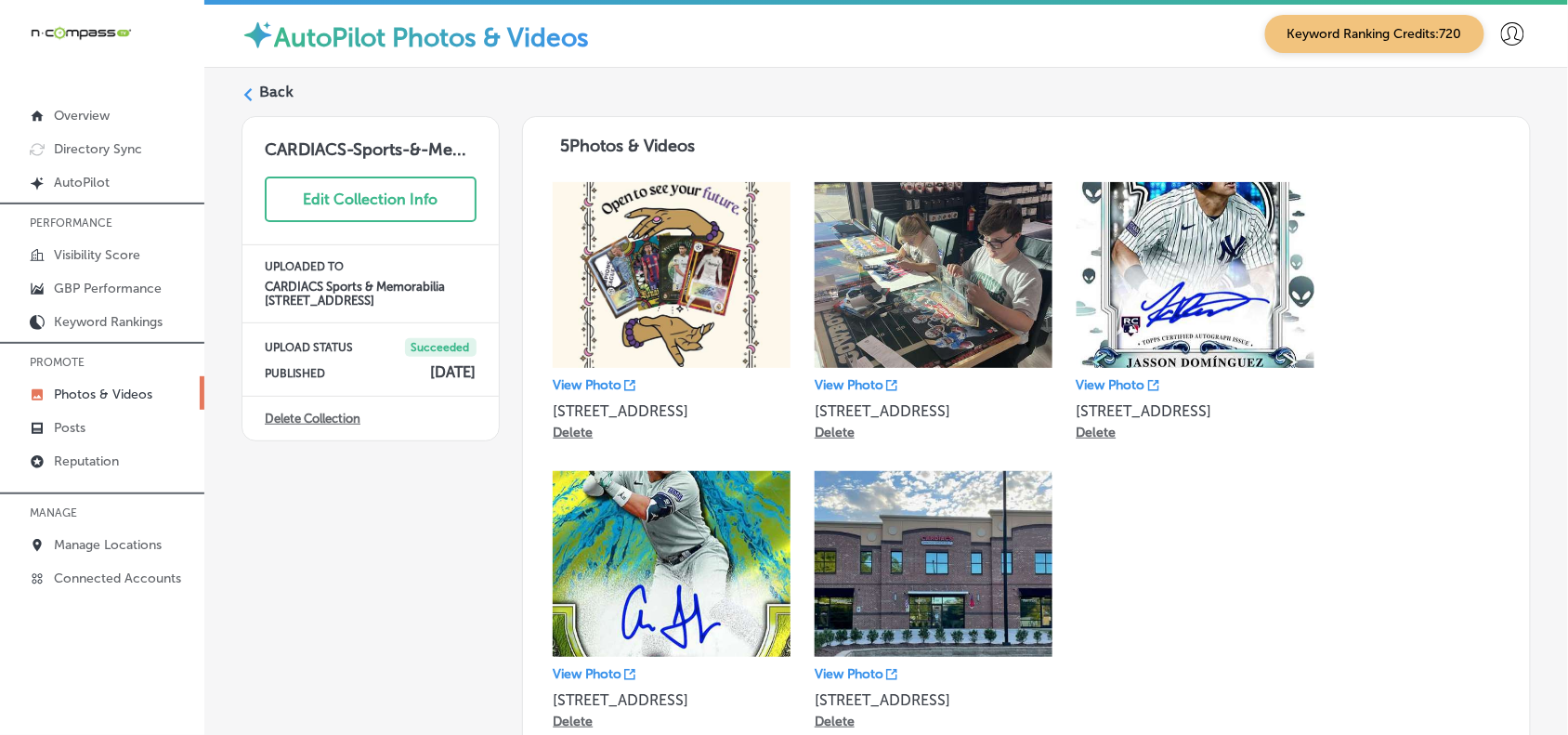
scroll to position [116, 0]
